Goal: Navigation & Orientation: Find specific page/section

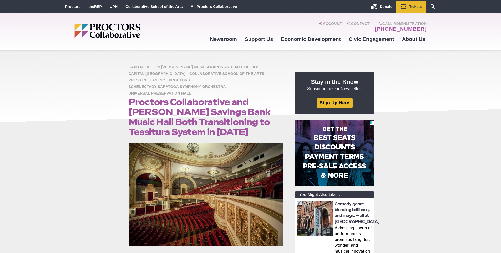
click at [112, 33] on img "Main site navigation and header" at bounding box center [127, 31] width 107 height 14
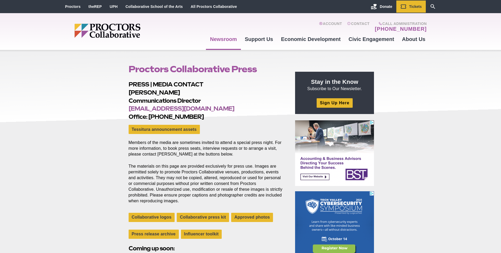
click at [107, 31] on img "Main site navigation and header" at bounding box center [127, 31] width 107 height 14
